Goal: Task Accomplishment & Management: Manage account settings

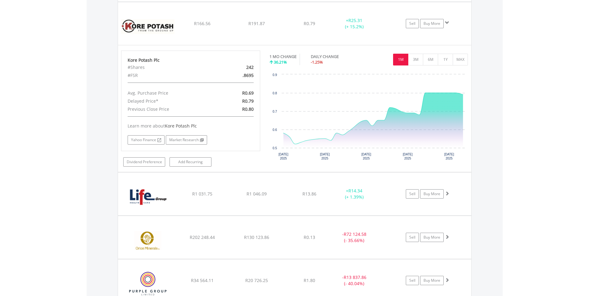
scroll to position [670, 0]
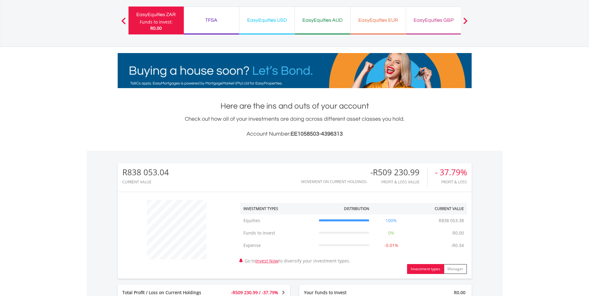
scroll to position [0, 0]
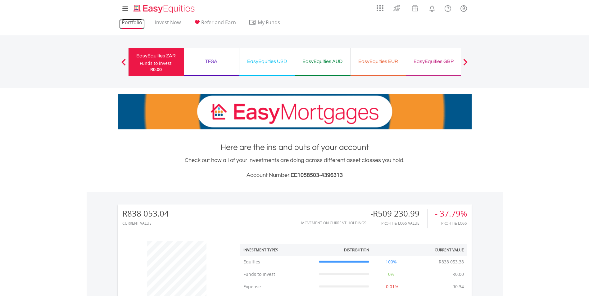
click at [133, 20] on link "Portfolio" at bounding box center [131, 24] width 25 height 10
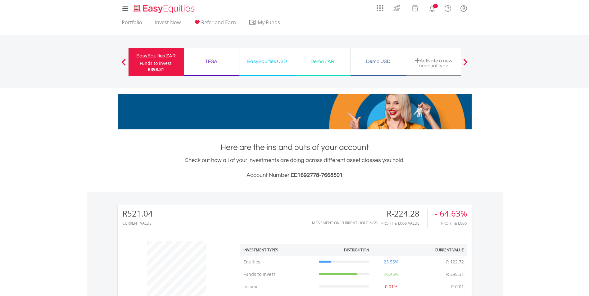
scroll to position [60, 118]
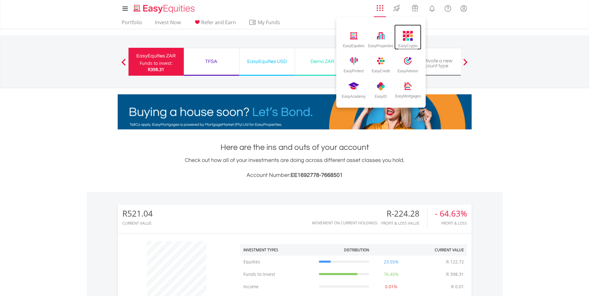
click at [405, 38] on img at bounding box center [408, 36] width 10 height 10
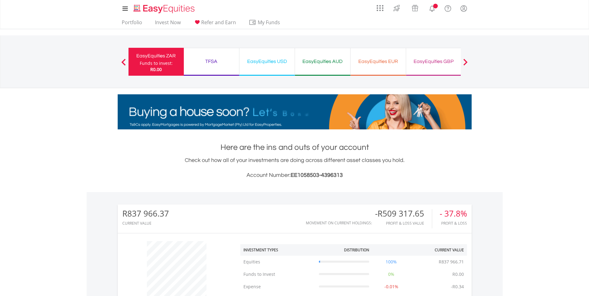
scroll to position [60, 118]
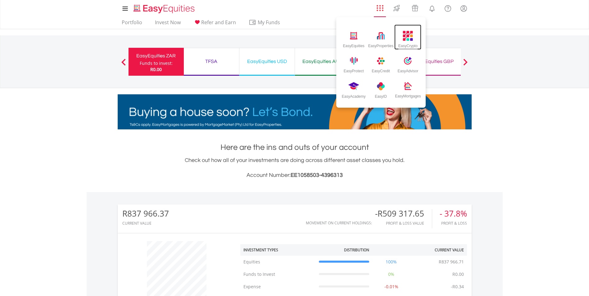
click at [405, 37] on img at bounding box center [408, 36] width 10 height 10
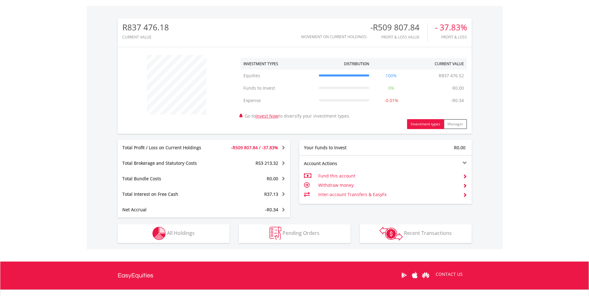
scroll to position [219, 0]
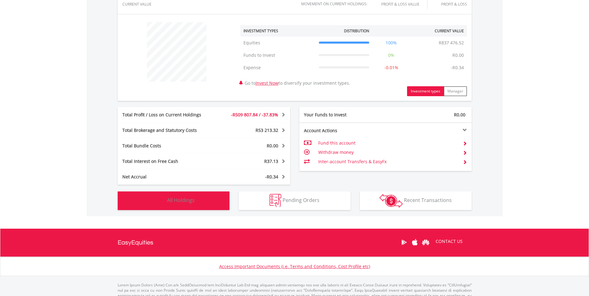
click at [186, 202] on span "All Holdings" at bounding box center [181, 200] width 28 height 7
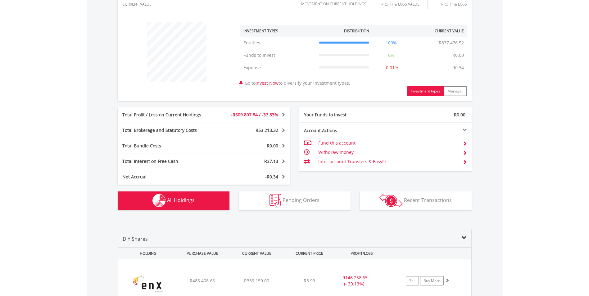
scroll to position [448, 0]
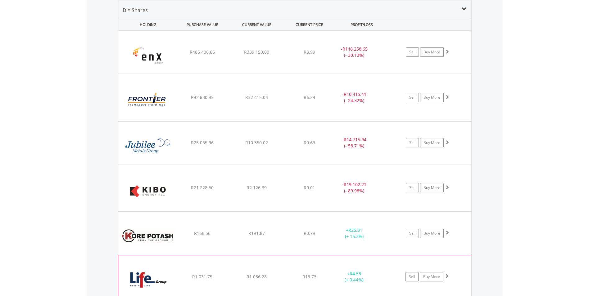
click at [447, 277] on span at bounding box center [447, 276] width 4 height 4
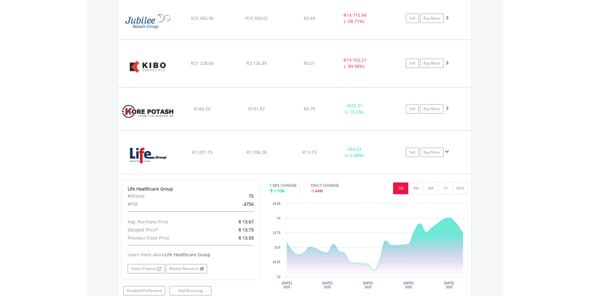
scroll to position [605, 0]
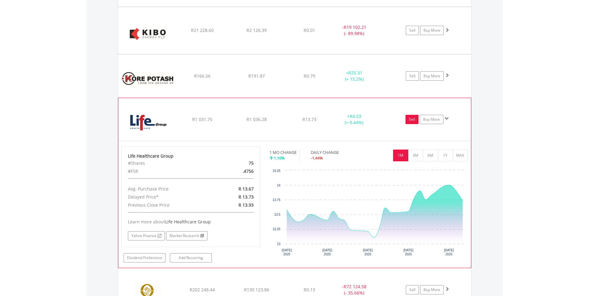
click at [410, 119] on link "Sell" at bounding box center [411, 119] width 13 height 9
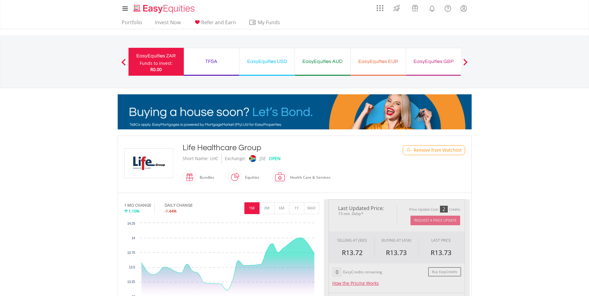
type input "*******"
type input "******"
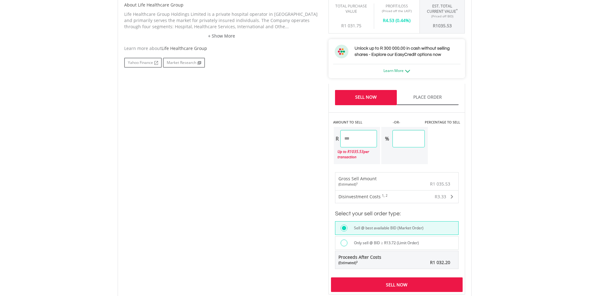
scroll to position [372, 0]
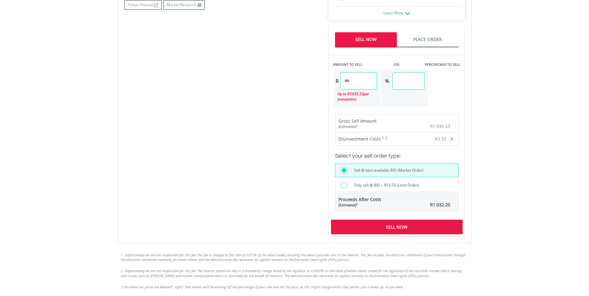
click at [386, 222] on div "Sell Now" at bounding box center [397, 227] width 132 height 14
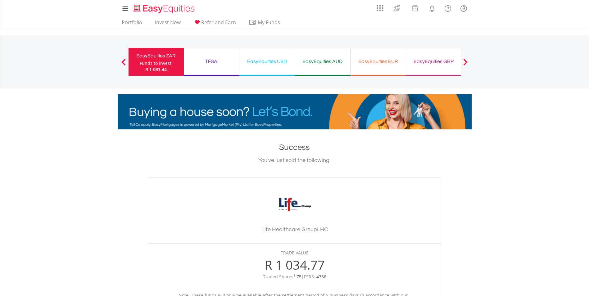
click at [589, 292] on html "My Investments Invest Now New Listings Sell My Recurring Investments Pending Or…" at bounding box center [294, 249] width 589 height 498
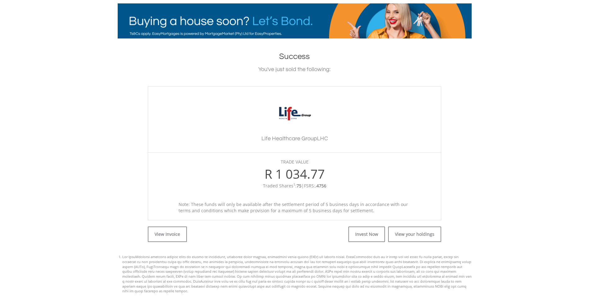
scroll to position [120, 0]
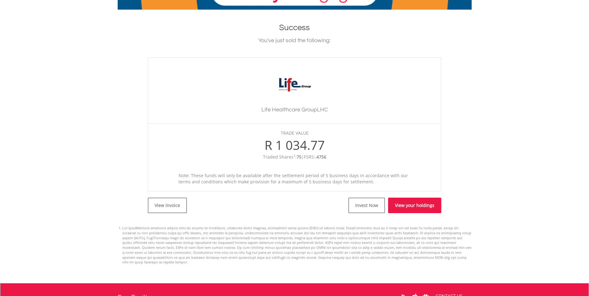
click at [411, 207] on link "View your holdings" at bounding box center [414, 206] width 53 height 16
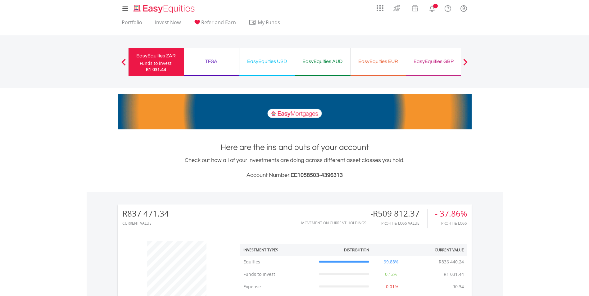
scroll to position [60, 118]
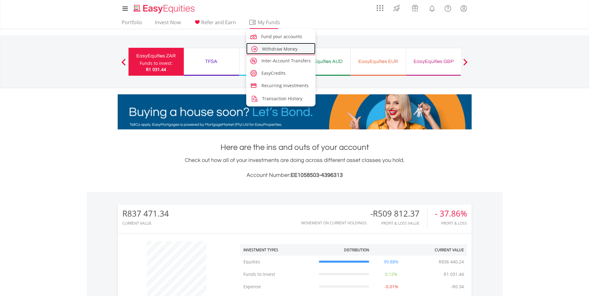
click at [269, 49] on span "Withdraw Money" at bounding box center [279, 49] width 35 height 6
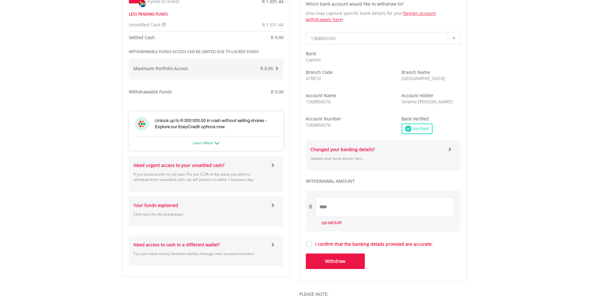
scroll to position [244, 0]
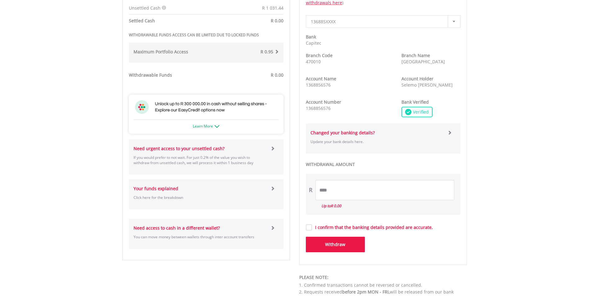
click at [273, 148] on span at bounding box center [272, 148] width 4 height 4
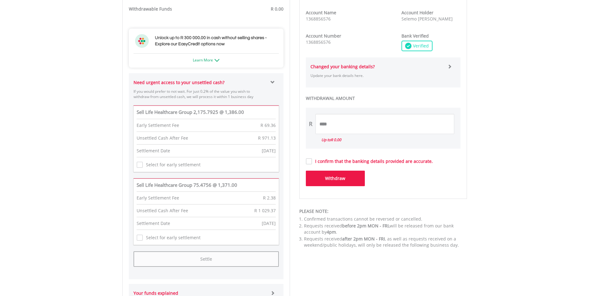
scroll to position [335, 0]
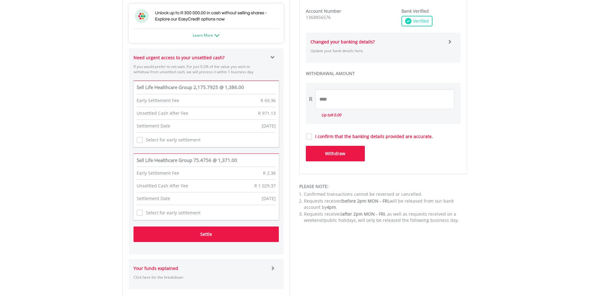
click at [214, 235] on button "Settle" at bounding box center [205, 235] width 145 height 16
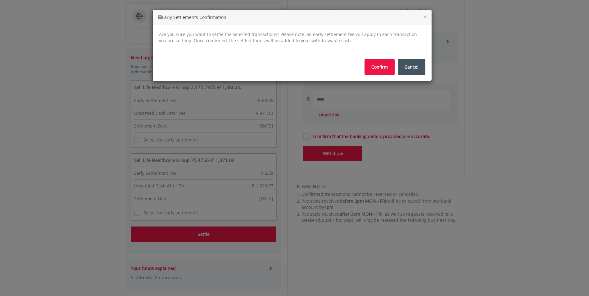
click at [375, 70] on button "Confirm" at bounding box center [379, 67] width 30 height 16
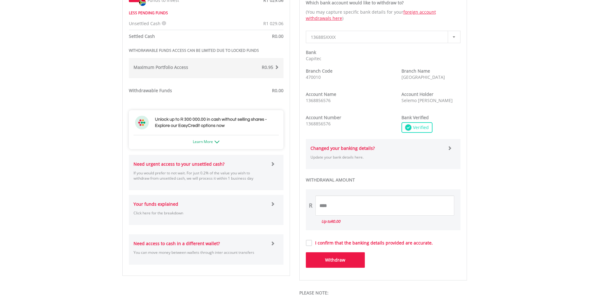
scroll to position [261, 0]
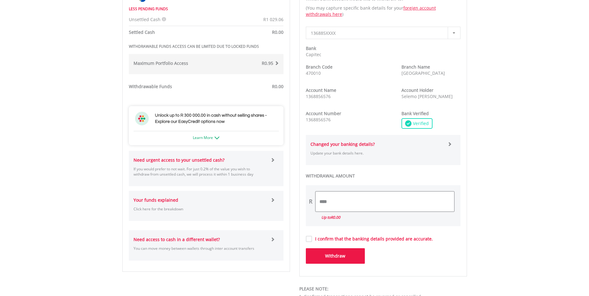
click at [343, 201] on input "****" at bounding box center [384, 202] width 139 height 20
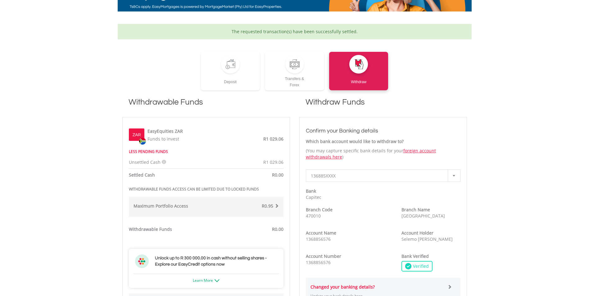
scroll to position [116, 0]
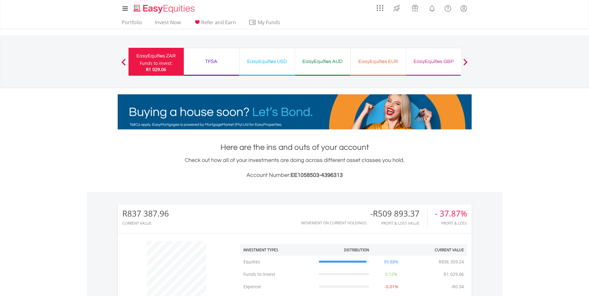
scroll to position [60, 118]
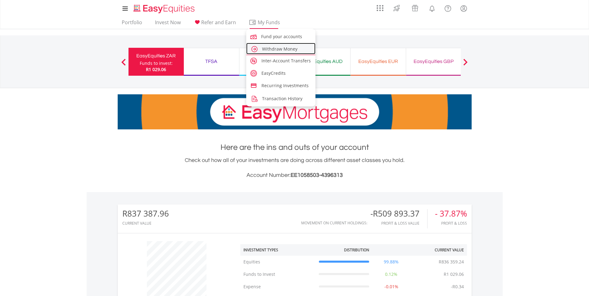
click at [269, 47] on span "Withdraw Money" at bounding box center [279, 49] width 35 height 6
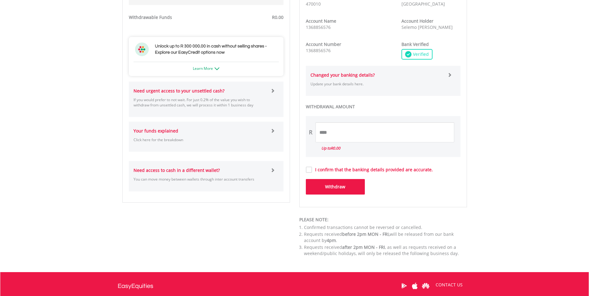
scroll to position [327, 0]
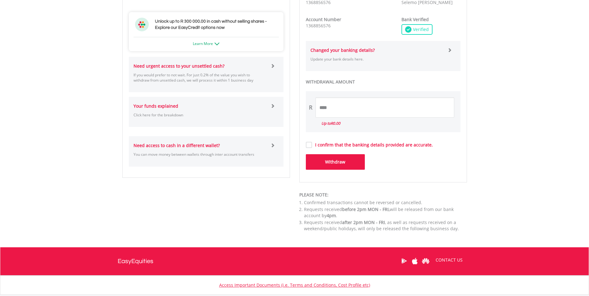
click at [273, 64] on span at bounding box center [272, 66] width 4 height 4
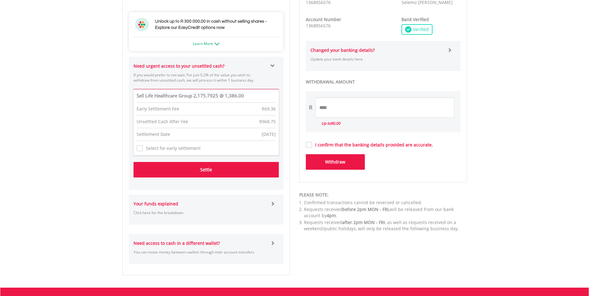
click at [212, 171] on button "Settle" at bounding box center [205, 170] width 145 height 16
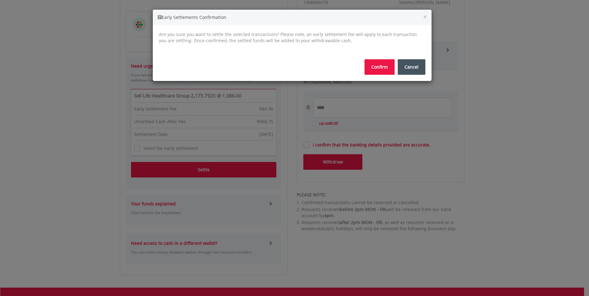
click at [375, 70] on button "Confirm" at bounding box center [379, 67] width 30 height 16
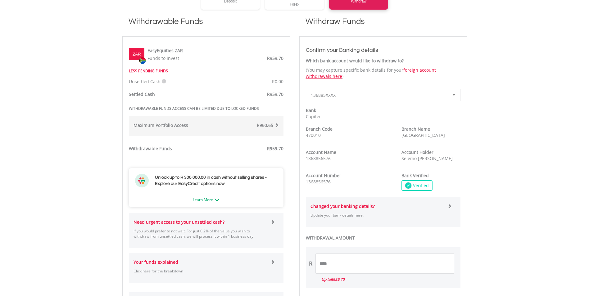
scroll to position [228, 0]
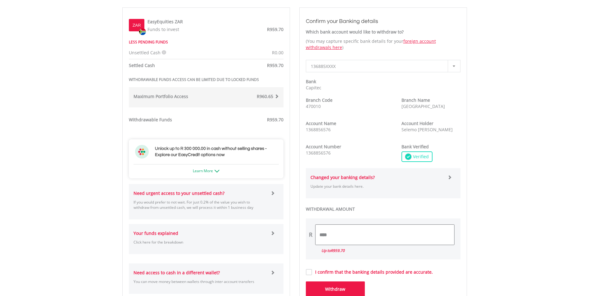
click at [319, 233] on input "****" at bounding box center [384, 235] width 139 height 20
type input "******"
click at [328, 288] on button "Withdraw" at bounding box center [335, 290] width 59 height 16
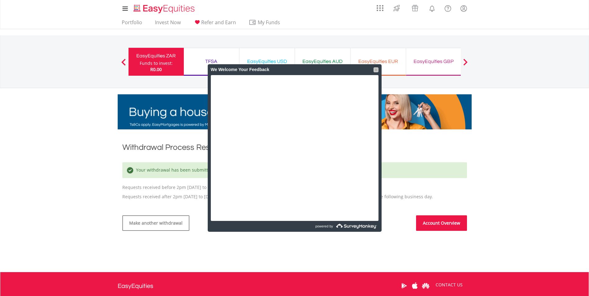
click at [376, 70] on div at bounding box center [375, 69] width 5 height 5
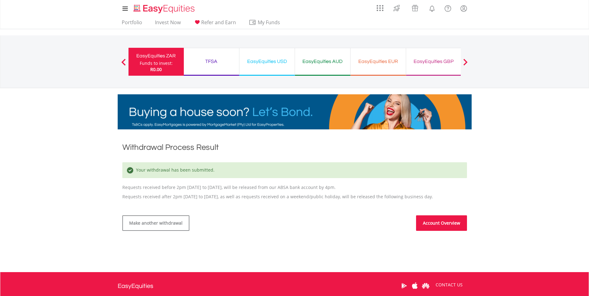
click at [508, 232] on body "My Investments Invest Now New Listings Sell My Recurring Investments Pending Or…" at bounding box center [294, 183] width 589 height 367
click at [446, 224] on link "Account Overview" at bounding box center [441, 223] width 51 height 16
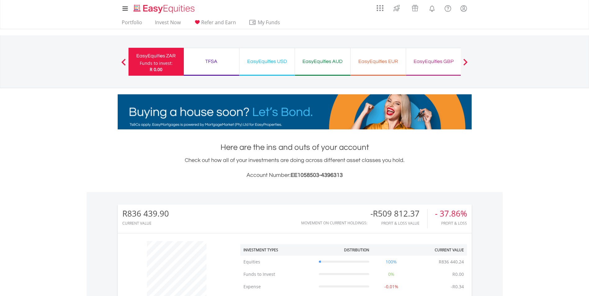
scroll to position [60, 118]
